Goal: Book appointment/travel/reservation

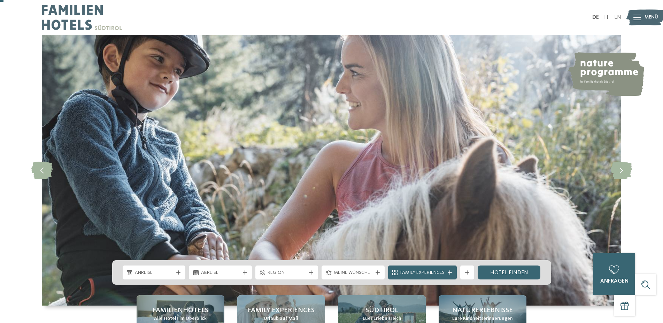
scroll to position [107, 0]
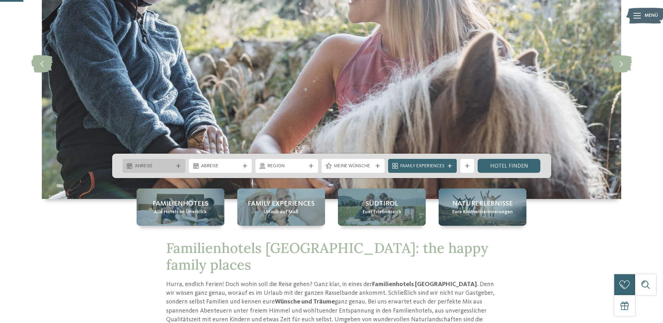
click at [168, 163] on span "Anreise" at bounding box center [154, 166] width 39 height 7
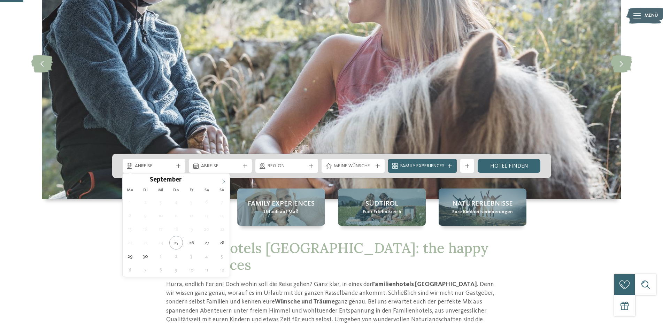
click at [227, 184] on span at bounding box center [224, 180] width 12 height 12
click at [226, 184] on span at bounding box center [224, 180] width 12 height 12
type input "****"
click at [226, 184] on span at bounding box center [224, 180] width 12 height 12
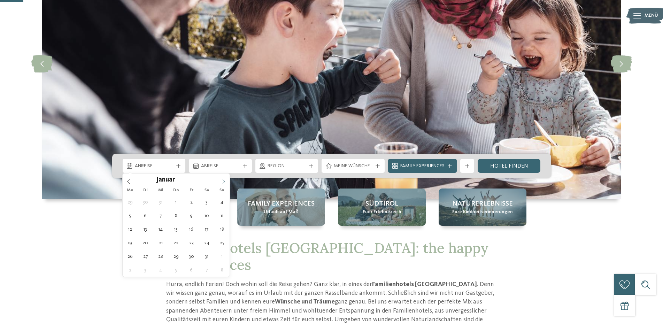
click at [226, 184] on span at bounding box center [224, 180] width 12 height 12
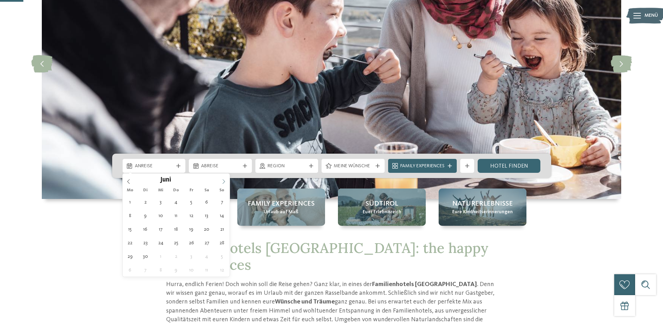
click at [224, 182] on icon at bounding box center [224, 181] width 2 height 5
click at [128, 180] on icon at bounding box center [128, 181] width 5 height 5
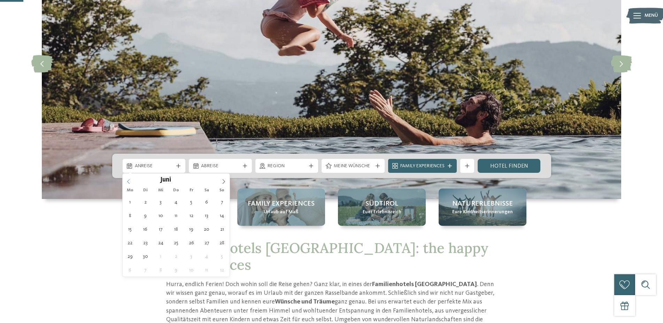
click at [129, 181] on icon at bounding box center [128, 181] width 5 height 5
type div "30.05.2026"
type input "****"
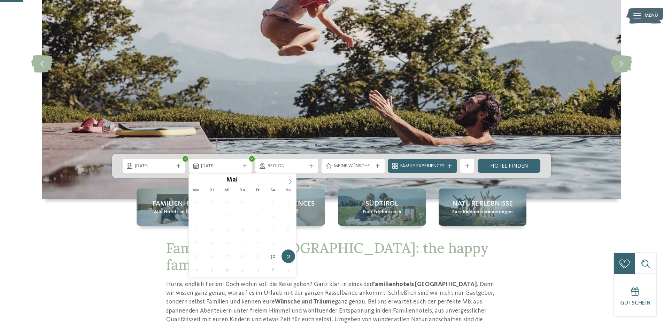
click at [289, 182] on icon at bounding box center [290, 181] width 5 height 5
type div "06.06.2026"
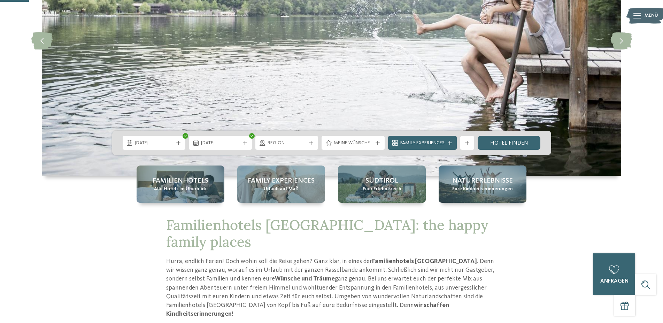
scroll to position [142, 0]
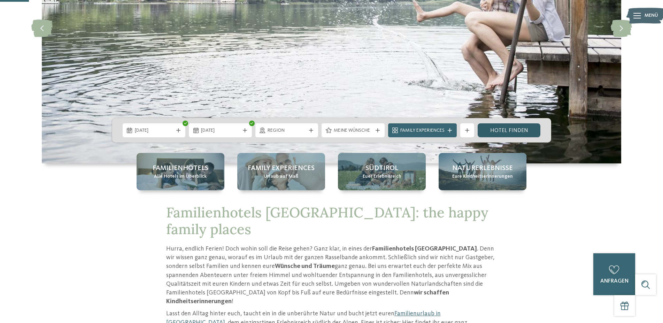
click at [515, 131] on link "Hotel finden" at bounding box center [509, 130] width 63 height 14
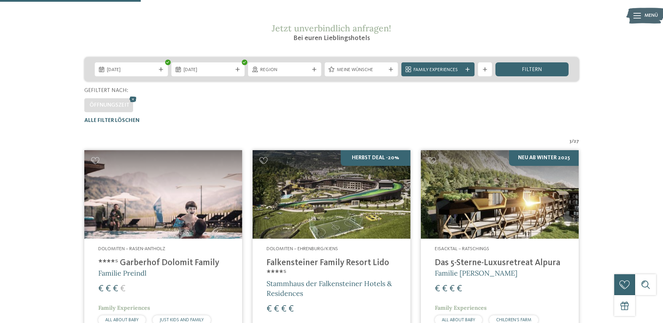
scroll to position [158, 0]
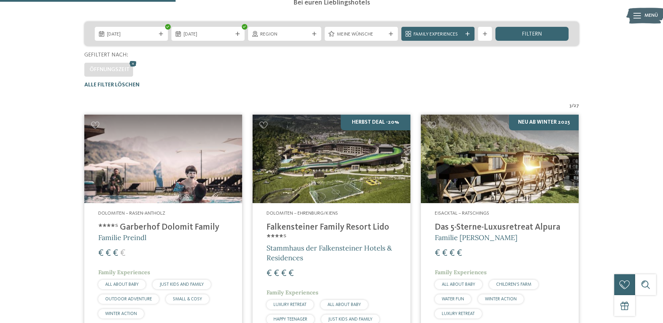
click at [190, 169] on img at bounding box center [163, 159] width 158 height 89
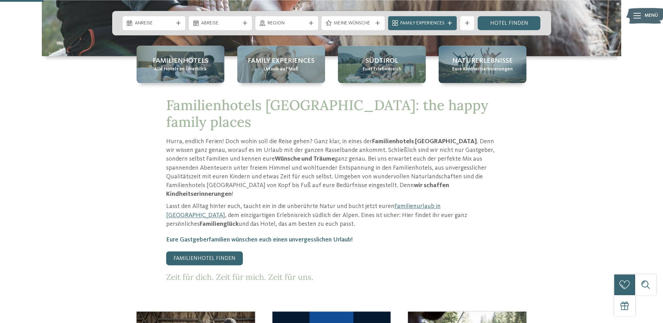
scroll to position [213, 0]
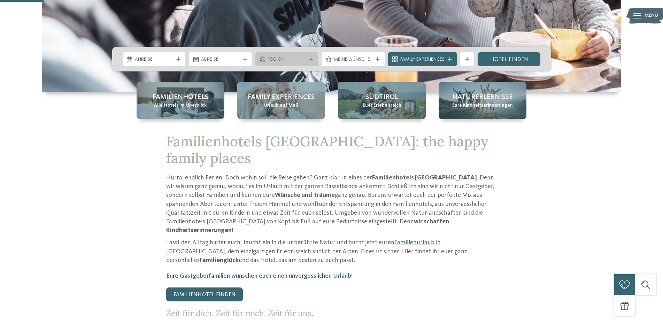
click at [277, 61] on span "Region" at bounding box center [287, 59] width 39 height 7
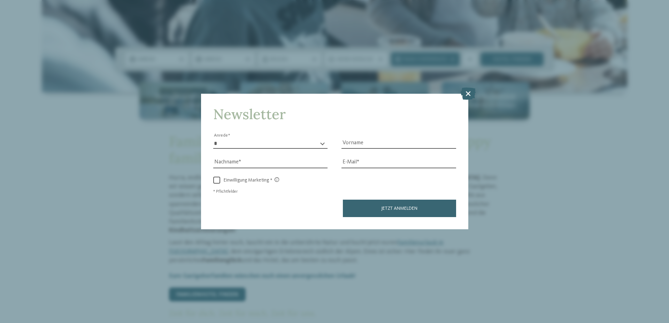
click at [467, 108] on div "Newsletter * **** **** ******* ****** Anrede Vorname Nachname E-Mail Link Link" at bounding box center [334, 162] width 267 height 136
click at [466, 97] on icon at bounding box center [468, 93] width 15 height 12
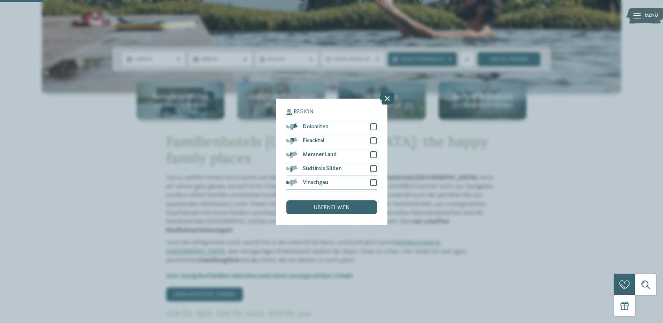
click at [387, 101] on icon at bounding box center [387, 98] width 15 height 12
